Goal: Task Accomplishment & Management: Manage account settings

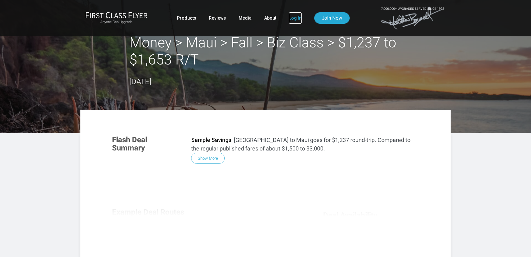
click at [295, 18] on link "Log In" at bounding box center [295, 17] width 13 height 11
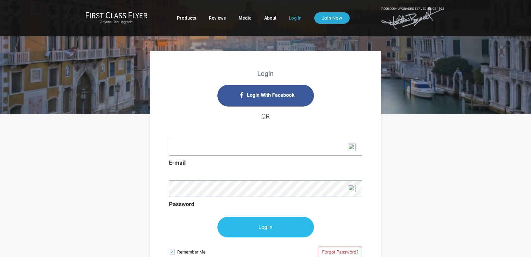
type input "[EMAIL_ADDRESS][DOMAIN_NAME]"
click at [254, 229] on input "Log In" at bounding box center [265, 227] width 96 height 21
